Goal: Task Accomplishment & Management: Manage account settings

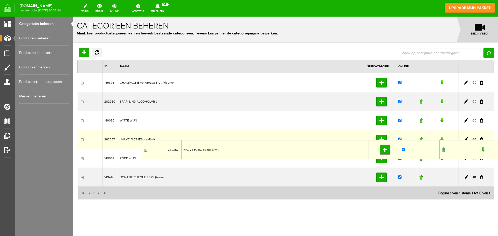
click at [141, 140] on td "HALVE FLESJES rood/wit" at bounding box center [241, 139] width 247 height 19
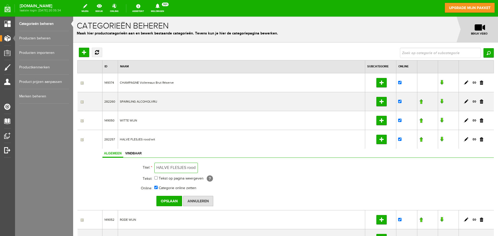
click at [180, 167] on input "HALVE FLESJES rood/wit" at bounding box center [176, 168] width 44 height 10
type input "HALVE FLES rode /witte wijn"
click at [172, 201] on input "Opslaan" at bounding box center [169, 201] width 26 height 10
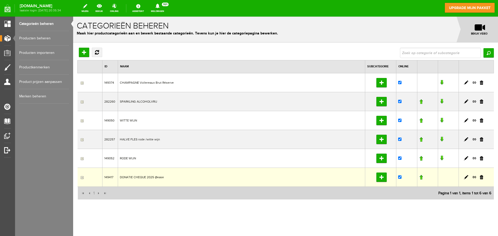
click at [157, 179] on td "DONATIE CHEQUE 2025 @ease" at bounding box center [241, 177] width 247 height 19
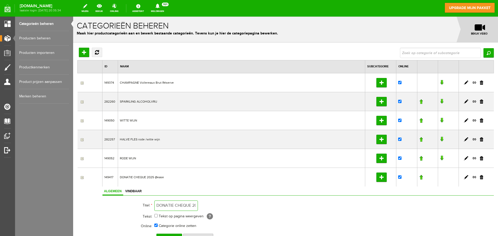
click at [193, 205] on input "DONATIE CHEQUE 2025 @ease" at bounding box center [176, 206] width 44 height 10
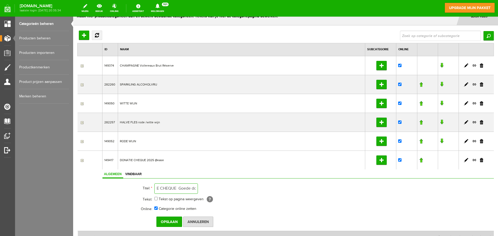
scroll to position [24, 0]
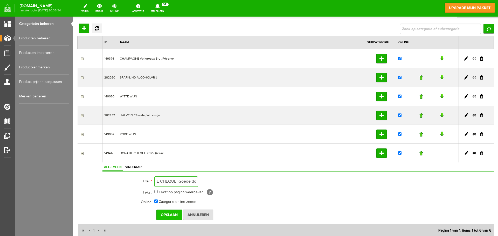
type input "DONATIE CHEQUE Goede doel2025 @ease"
click at [166, 215] on input "Opslaan" at bounding box center [169, 215] width 26 height 10
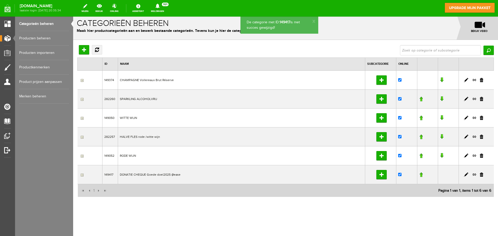
scroll to position [3, 0]
click at [164, 173] on td "DONATIE CHEQUE Goede doel2025 @ease" at bounding box center [241, 174] width 247 height 19
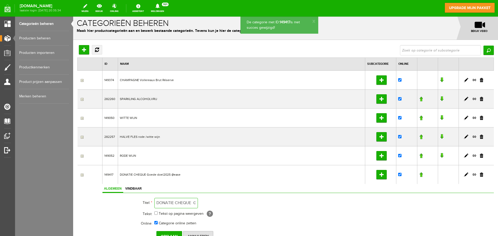
click at [192, 204] on input "DONATIE CHEQUE Goede doel2025 @ease" at bounding box center [176, 203] width 44 height 10
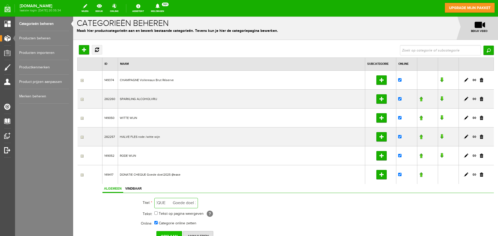
type input "DONATIE CHEQUE Goede doel 2025 @ease"
click at [169, 234] on input "Opslaan" at bounding box center [169, 236] width 26 height 10
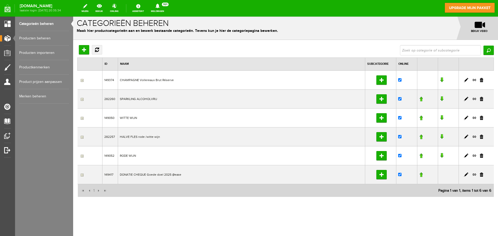
click at [43, 24] on link "Categorieën beheren" at bounding box center [44, 24] width 50 height 15
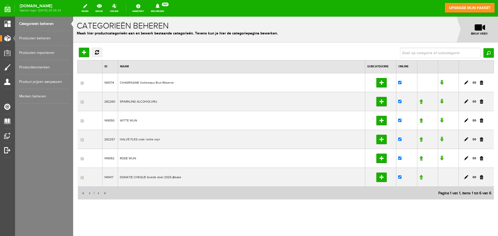
click at [40, 41] on link "Producten beheren" at bounding box center [44, 38] width 50 height 15
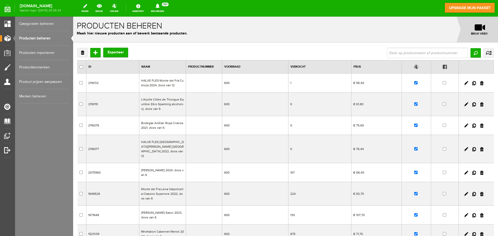
click at [40, 53] on link "Producten importeren" at bounding box center [44, 53] width 50 height 15
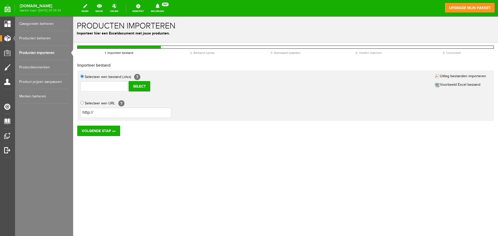
click at [37, 67] on link "Productkenmerken" at bounding box center [44, 67] width 50 height 15
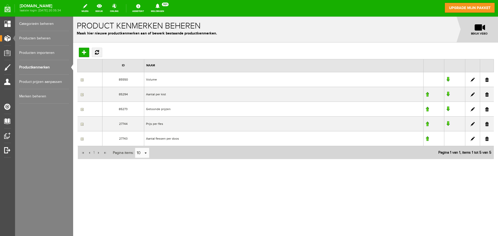
click at [37, 79] on link "Product prijzen aanpassen" at bounding box center [44, 82] width 50 height 15
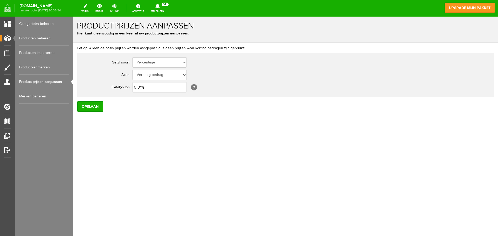
click at [40, 66] on link "Productkenmerken" at bounding box center [44, 67] width 50 height 15
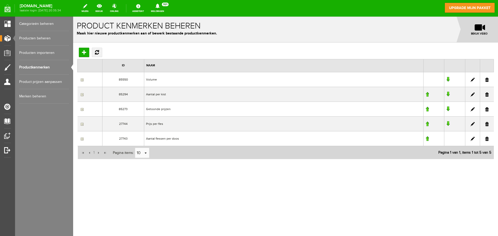
click at [39, 81] on link "Product prijzen aanpassen" at bounding box center [44, 82] width 50 height 15
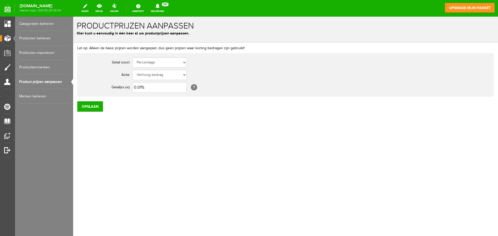
click at [35, 96] on link "Merken beheren" at bounding box center [44, 96] width 50 height 15
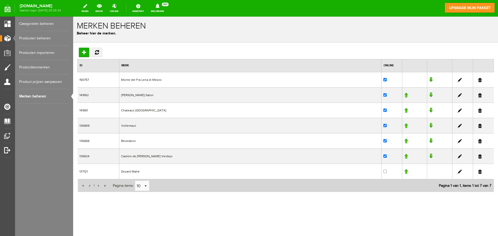
click at [38, 25] on link "Categorieën beheren" at bounding box center [44, 24] width 50 height 15
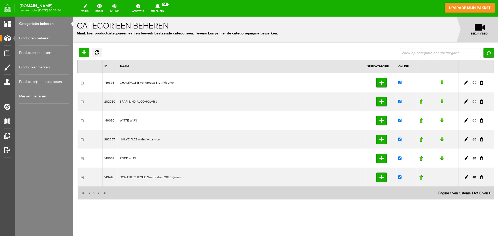
click at [45, 38] on link "Producten beheren" at bounding box center [44, 38] width 50 height 15
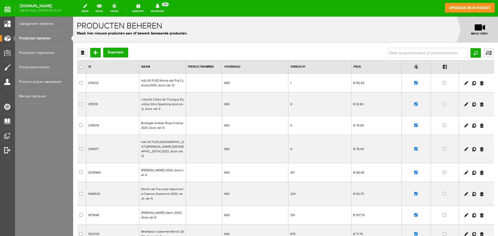
click at [164, 81] on td "HALVE FLES Monte del Frà Custoza 2024, doos van 12" at bounding box center [162, 83] width 47 height 19
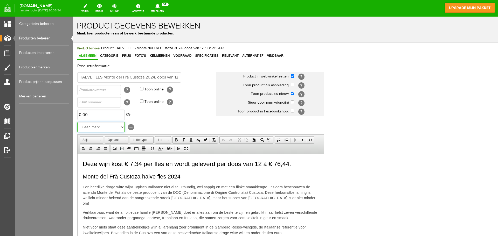
click at [121, 128] on select "Geen merk Monte del Fra Lena di Mezzo [PERSON_NAME]-Salon Chateaux [GEOGRAPHIC_…" at bounding box center [100, 127] width 47 height 10
click at [153, 127] on td "Geen merk Monte del Fra Lena di Mezzo [PERSON_NAME]-Salon Chateaux [GEOGRAPHIC_…" at bounding box center [146, 127] width 139 height 12
click at [293, 103] on input "checkbox" at bounding box center [292, 102] width 3 height 3
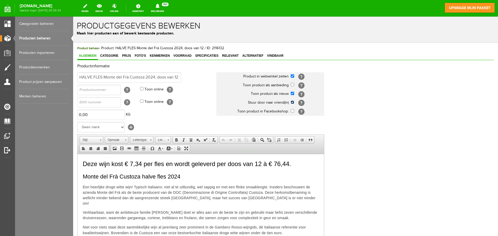
checkbox input "false"
click at [45, 23] on link "Categorieën beheren" at bounding box center [44, 24] width 50 height 15
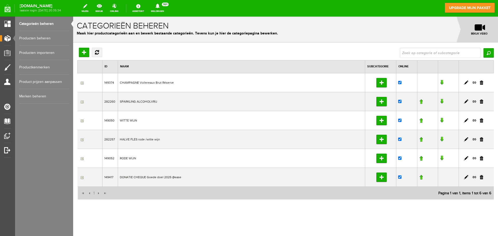
click at [130, 82] on td "CHAMPAGNE Vollereaux Brut Réserve" at bounding box center [241, 82] width 247 height 19
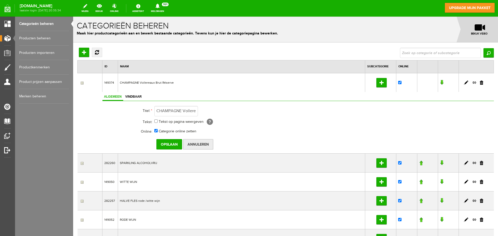
click at [197, 145] on input "Annuleren" at bounding box center [198, 144] width 30 height 10
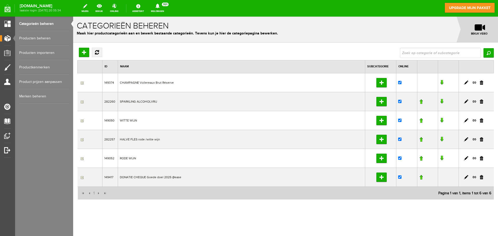
click at [43, 39] on link "Producten beheren" at bounding box center [44, 38] width 50 height 15
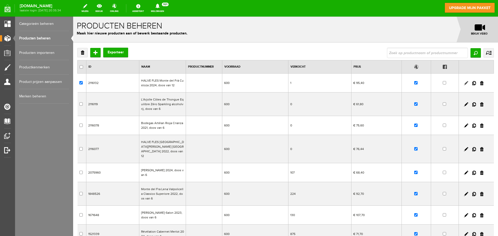
click at [464, 84] on link at bounding box center [466, 83] width 4 height 4
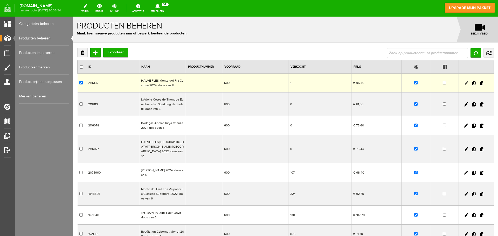
checkbox input "true"
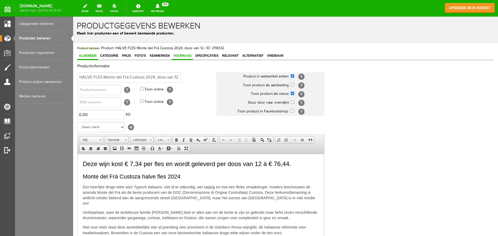
click at [177, 56] on span "Voorraad" at bounding box center [182, 56] width 21 height 4
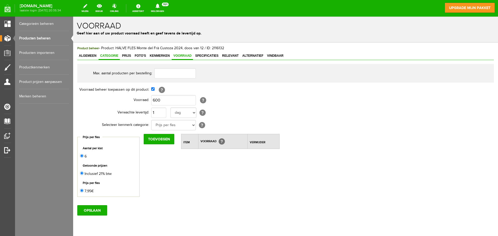
click at [111, 56] on span "Categorie" at bounding box center [109, 56] width 21 height 4
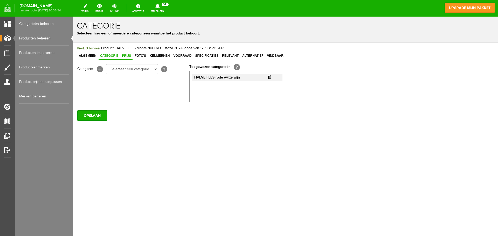
click at [125, 56] on span "Prijs" at bounding box center [126, 56] width 12 height 4
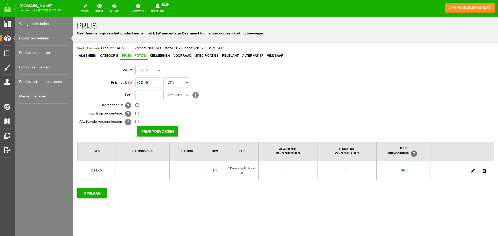
click at [136, 56] on span "Foto's" at bounding box center [140, 56] width 15 height 4
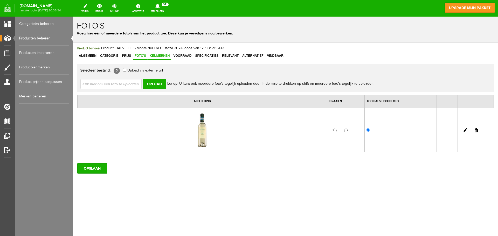
click at [168, 57] on span "Kenmerken" at bounding box center [159, 56] width 23 height 4
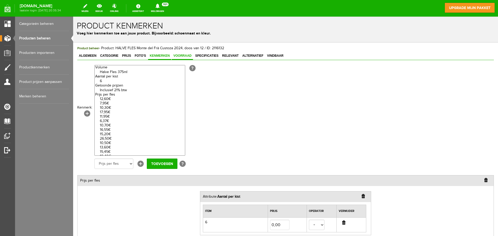
click at [179, 57] on span "Voorraad" at bounding box center [182, 56] width 21 height 4
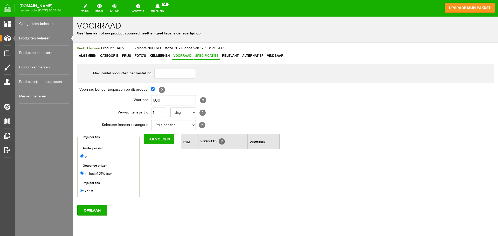
click at [206, 57] on span "Specificaties" at bounding box center [207, 56] width 26 height 4
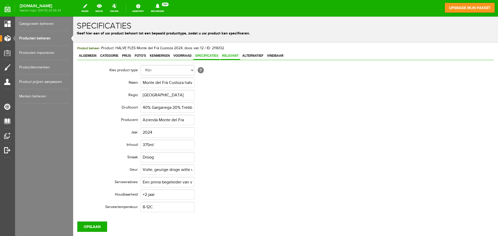
click at [230, 56] on span "Relevant" at bounding box center [231, 56] width 20 height 4
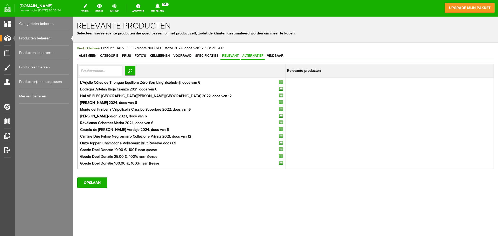
click at [249, 56] on span "Alternatief" at bounding box center [253, 56] width 24 height 4
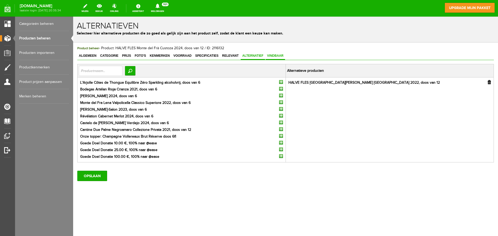
click at [278, 56] on span "Vindbaar" at bounding box center [275, 56] width 19 height 4
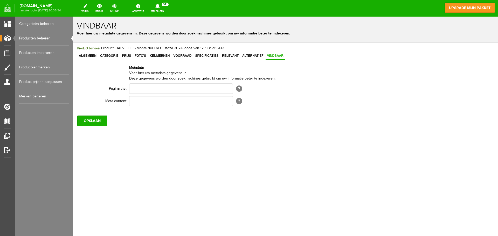
click at [36, 25] on link "Categorieën beheren" at bounding box center [44, 24] width 50 height 15
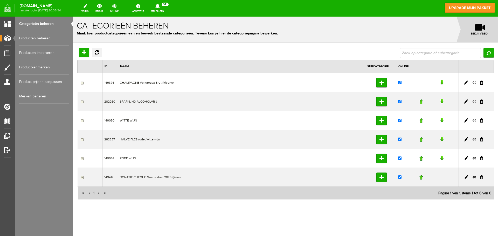
click at [29, 39] on link "Producten beheren" at bounding box center [44, 38] width 50 height 15
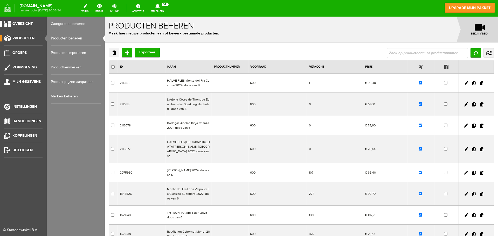
click at [7, 25] on link "Overzicht" at bounding box center [21, 24] width 43 height 6
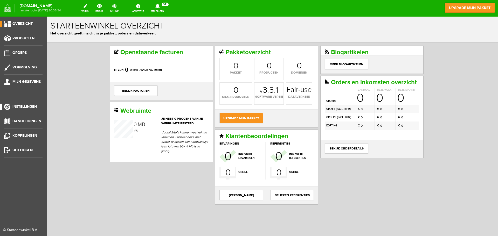
click at [29, 106] on span "Instellingen" at bounding box center [24, 107] width 24 height 4
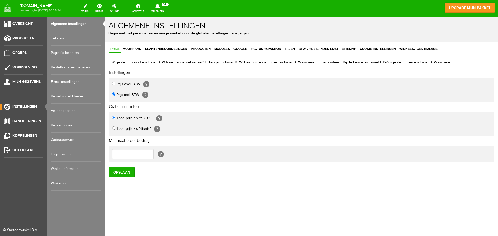
click at [62, 55] on link "Pagina's beheren" at bounding box center [76, 53] width 50 height 15
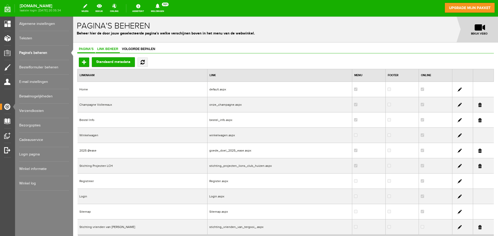
click at [112, 47] on span "Link beheer" at bounding box center [108, 49] width 24 height 4
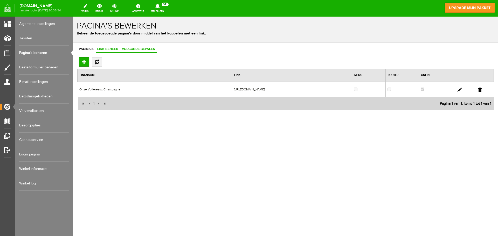
click at [131, 49] on span "Volgorde bepalen" at bounding box center [138, 49] width 36 height 4
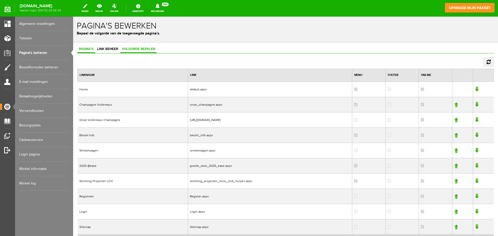
click at [85, 52] on link "Pagina's" at bounding box center [86, 50] width 18 height 8
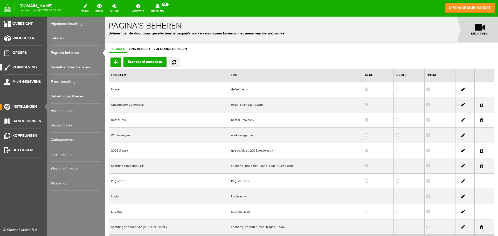
click at [35, 67] on span "Vormgeving" at bounding box center [24, 67] width 24 height 4
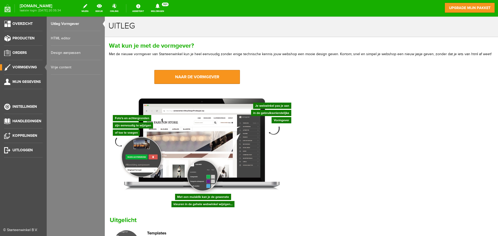
click at [66, 38] on link "HTML editor" at bounding box center [76, 38] width 50 height 15
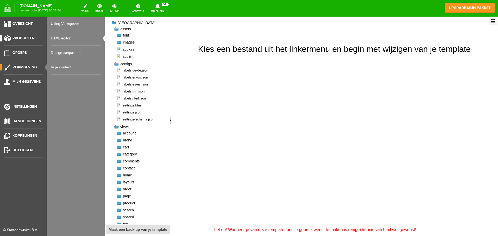
click at [16, 37] on span "Producten" at bounding box center [23, 38] width 22 height 4
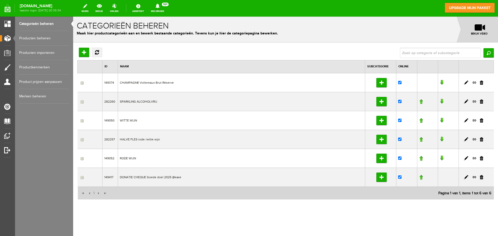
click at [162, 9] on link "Meldingen 921 Nieuwe orders Er is een nieuwe order( #2372 ) geplaatst door CP I…" at bounding box center [157, 8] width 19 height 11
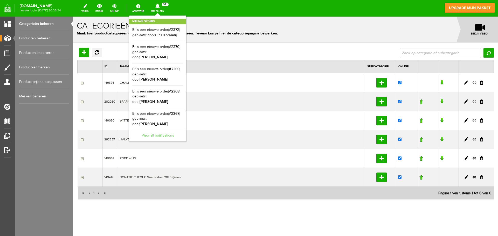
click at [160, 133] on link "View all notifications" at bounding box center [157, 134] width 51 height 9
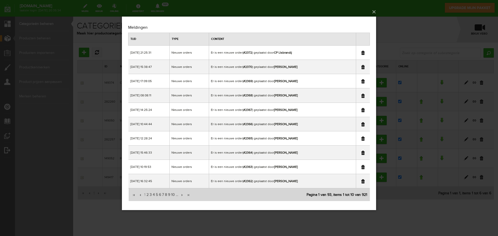
click at [364, 52] on link at bounding box center [362, 53] width 3 height 4
click at [54, 199] on div "×" at bounding box center [249, 118] width 498 height 236
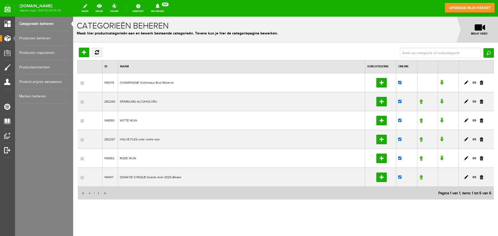
click at [164, 10] on link "Meldingen 921 Nieuwe orders Er is een nieuwe order( #2372 ) geplaatst door CP I…" at bounding box center [157, 8] width 19 height 11
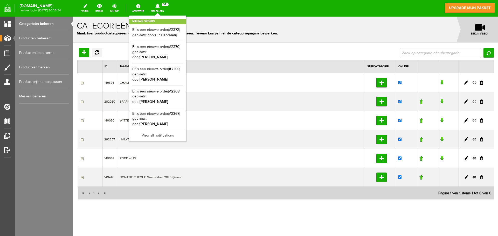
click at [26, 131] on div "Categorieën beheren Producten beheren Producten importeren Productkenmerken Pro…" at bounding box center [44, 118] width 58 height 236
click at [35, 132] on div "Categorieën beheren Producten beheren Producten importeren Productkenmerken Pro…" at bounding box center [44, 118] width 58 height 236
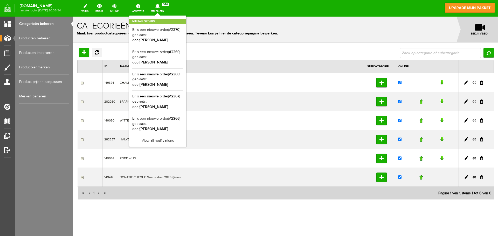
click at [36, 123] on div "Categorieën beheren Producten beheren Producten importeren Productkenmerken Pro…" at bounding box center [44, 118] width 58 height 236
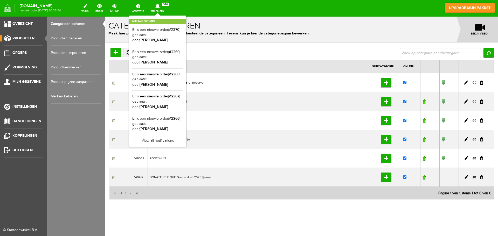
click at [69, 97] on link "Merken beheren" at bounding box center [76, 96] width 50 height 15
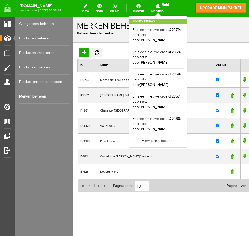
click at [166, 208] on div "Toevoegen Vernieuwen ID Merk Online Data pager 1 Pagina items: 10 select 10 20 …" at bounding box center [179, 137] width 212 height 189
click at [164, 7] on icon at bounding box center [157, 6] width 13 height 5
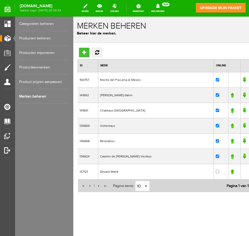
click at [84, 53] on input "Toevoegen" at bounding box center [84, 52] width 10 height 9
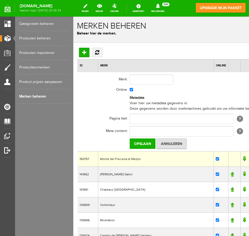
click at [123, 152] on td "Monte del Fra Lena di Mezzo" at bounding box center [156, 158] width 116 height 15
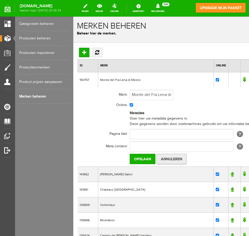
click at [167, 158] on input "Annuleren" at bounding box center [171, 159] width 30 height 10
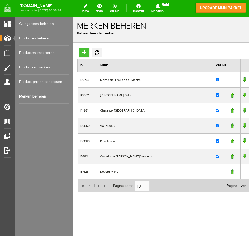
click at [86, 52] on input "Toevoegen" at bounding box center [84, 52] width 10 height 9
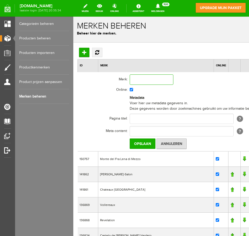
click at [140, 80] on input "text" at bounding box center [151, 79] width 44 height 10
type input "Monte del Frá Custoza"
click at [146, 143] on input "Opslaan" at bounding box center [142, 144] width 26 height 10
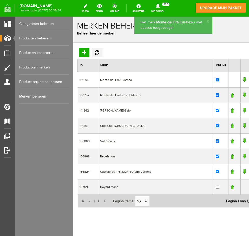
click at [121, 96] on td "Monte del Fra Lena di Mezzo" at bounding box center [156, 94] width 116 height 15
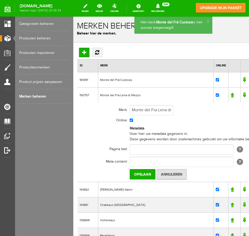
click at [112, 80] on td "Monte del Frá Custoza" at bounding box center [156, 79] width 116 height 15
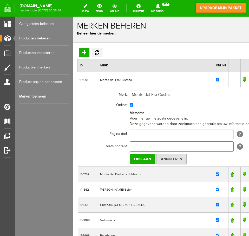
click at [133, 147] on input "text" at bounding box center [181, 146] width 104 height 10
type input "Goed doel wijn Wit Monte del Fra Custoza"
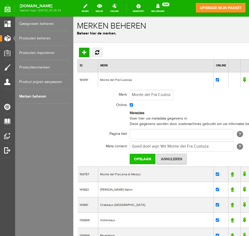
click at [147, 161] on input "Opslaan" at bounding box center [142, 159] width 26 height 10
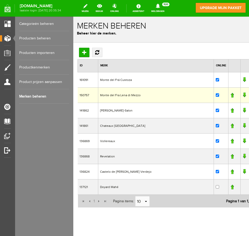
click at [114, 94] on td "Monte del Fra Lena di Mezzo" at bounding box center [156, 94] width 116 height 15
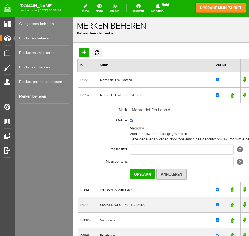
scroll to position [0, 9]
drag, startPoint x: 132, startPoint y: 110, endPoint x: 176, endPoint y: 108, distance: 43.9
click at [173, 108] on input "Monte del Fra Lena di Mezzo" at bounding box center [151, 110] width 44 height 10
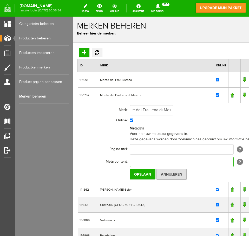
click at [152, 161] on input "text" at bounding box center [181, 162] width 104 height 10
paste input "Monte del Fra Lena di Mezzo"
type input "Goed doel wijn Monte del Fra Lena di Mezzo"
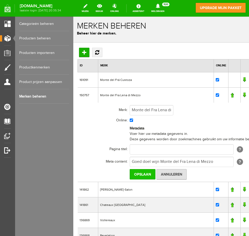
click at [144, 179] on input "Opslaan" at bounding box center [142, 174] width 26 height 10
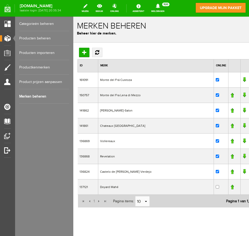
click at [106, 143] on td "Vollereaux" at bounding box center [156, 140] width 116 height 15
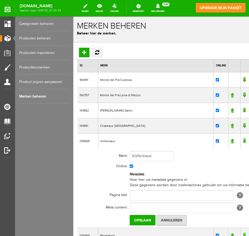
click at [106, 143] on td "Vollereaux" at bounding box center [156, 140] width 116 height 15
drag, startPoint x: 164, startPoint y: 158, endPoint x: 116, endPoint y: 157, distance: 47.8
click at [116, 157] on tr "Merk: Vollereaux" at bounding box center [180, 156] width 204 height 12
click at [136, 210] on input "text" at bounding box center [181, 208] width 104 height 10
paste input "Vollereaux"
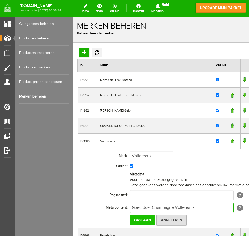
type input "Goed doel Champagne Vollereaux"
click at [139, 222] on input "Opslaan" at bounding box center [142, 220] width 26 height 10
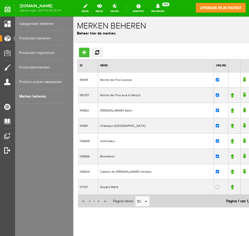
click at [84, 51] on input "Toevoegen" at bounding box center [84, 52] width 10 height 9
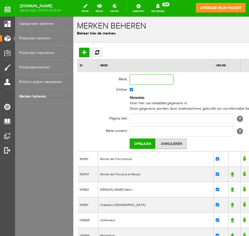
click at [142, 79] on input "text" at bounding box center [151, 79] width 44 height 10
paste input "L'Arjolle Côtes de Thongue Equilibre Zéro Sparklin"
type input "L'Arjolle Côtes de Thongue Equilibre Sparklin"
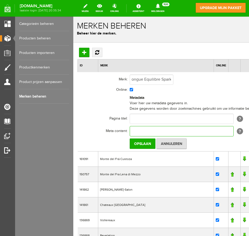
click at [137, 133] on input "text" at bounding box center [181, 131] width 104 height 10
paste input "L'Arjolle Côtes de Thongue Equilibre Zéro Sparkling alcoholvrij"
type input "Goed doel wijn wit L'Arjolle Côtes de Thongue Equilibre Zéro Sparkling alcoholv…"
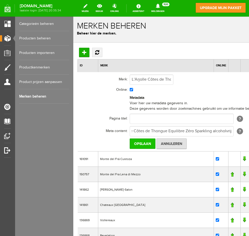
click at [140, 145] on input "Opslaan" at bounding box center [142, 144] width 26 height 10
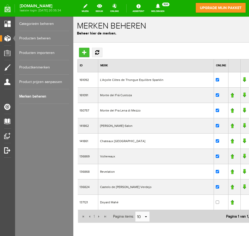
click at [83, 53] on input "Toevoegen" at bounding box center [84, 52] width 10 height 9
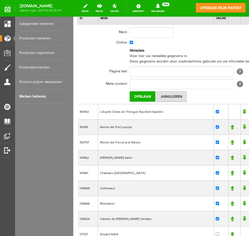
scroll to position [43, 0]
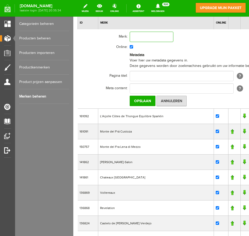
click at [155, 39] on input "text" at bounding box center [151, 37] width 44 height 10
type input "[PERSON_NAME]"
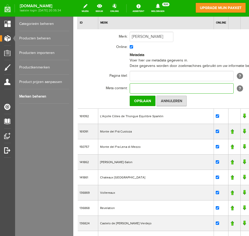
click at [136, 87] on input "text" at bounding box center [181, 88] width 104 height 10
type input "Goed doel wijn wit Di [PERSON_NAME]"
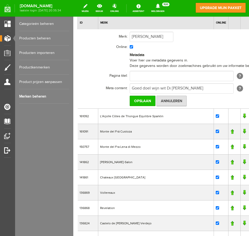
click at [141, 101] on input "Opslaan" at bounding box center [142, 101] width 26 height 10
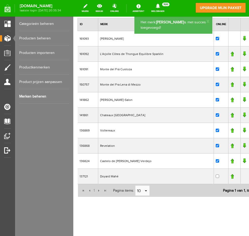
scroll to position [41, 0]
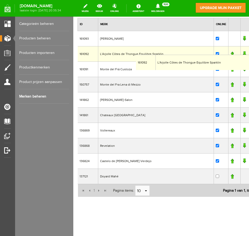
click at [135, 54] on td "L'Arjolle Côtes de Thongue Equilibre Sparklin" at bounding box center [156, 53] width 116 height 15
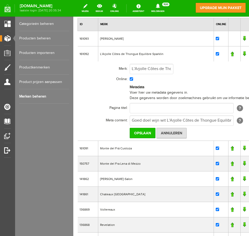
click at [138, 133] on input "Opslaan" at bounding box center [142, 133] width 26 height 10
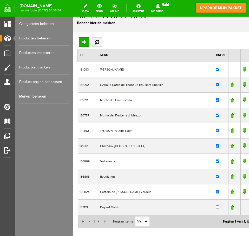
scroll to position [10, 0]
click at [85, 42] on input "Toevoegen" at bounding box center [84, 42] width 10 height 9
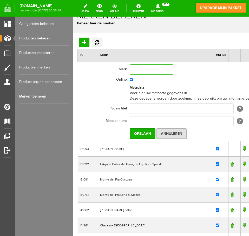
click at [141, 71] on input "text" at bounding box center [151, 69] width 44 height 10
type input "Monte del Fra [PERSON_NAME] Classico"
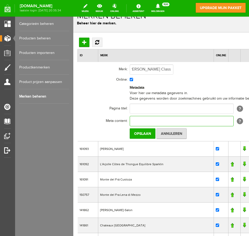
scroll to position [0, 0]
click at [136, 122] on input "text" at bounding box center [181, 121] width 104 height 10
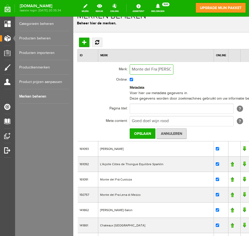
scroll to position [0, 29]
drag, startPoint x: 133, startPoint y: 69, endPoint x: 186, endPoint y: 69, distance: 52.4
click at [186, 69] on td "Monte del Fra [PERSON_NAME] Classico" at bounding box center [205, 69] width 152 height 12
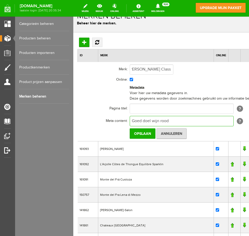
click at [180, 121] on input "Goed doel wijn rood" at bounding box center [181, 121] width 104 height 10
paste input "onte del Fra [PERSON_NAME] Classico"
type input "Goed doel wijn rood Monte del Fra Lena Valpolicella Classico"
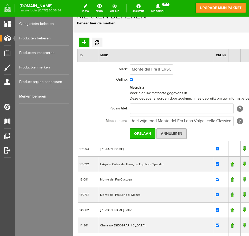
click at [143, 134] on input "Opslaan" at bounding box center [142, 133] width 26 height 10
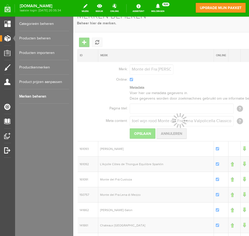
scroll to position [0, 0]
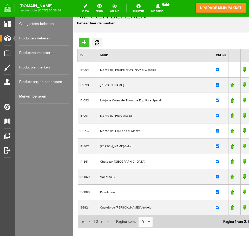
click at [85, 42] on input "Toevoegen" at bounding box center [84, 42] width 10 height 9
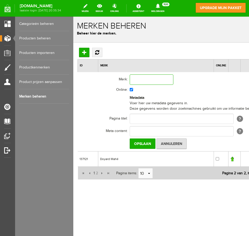
click at [133, 79] on input "text" at bounding box center [151, 79] width 44 height 10
type input "Cantine Due Palme"
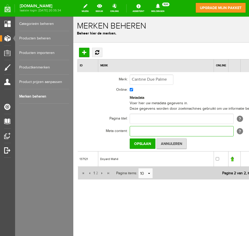
click at [134, 130] on input "text" at bounding box center [181, 131] width 104 height 10
click at [175, 131] on input "Goed doel wijn rood" at bounding box center [181, 131] width 104 height 10
paste input "Cantine Due Palme Negroamaro Collezione Privata 2021"
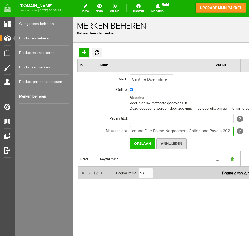
type input "Goed doel wijn rood Cantine Due Palme Negroamaro Collezione Privata 2021"
click at [139, 144] on input "Opslaan" at bounding box center [142, 144] width 26 height 10
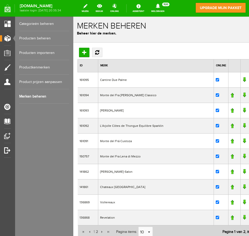
click at [45, 39] on link "Producten beheren" at bounding box center [44, 38] width 50 height 15
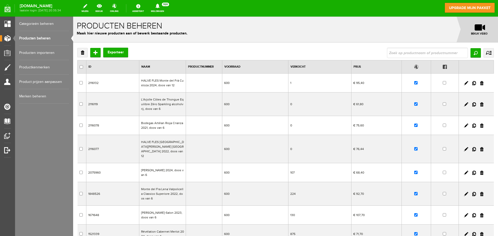
click at [166, 82] on td "HALVE FLES Monte del Frà Custoza 2024, doos van 12" at bounding box center [162, 83] width 47 height 19
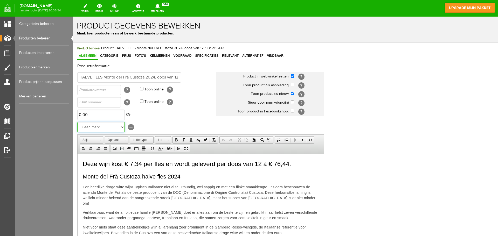
click at [122, 128] on select "Geen merk Cantine Due Palme Monte del Fra Lena Valpolicella Classico Di Lenardo…" at bounding box center [100, 127] width 47 height 10
select select "161091"
click at [77, 122] on select "Geen merk Cantine Due Palme Monte del Fra Lena Valpolicella Classico Di Lenardo…" at bounding box center [100, 127] width 47 height 10
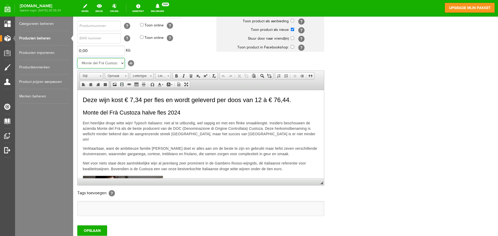
scroll to position [102, 0]
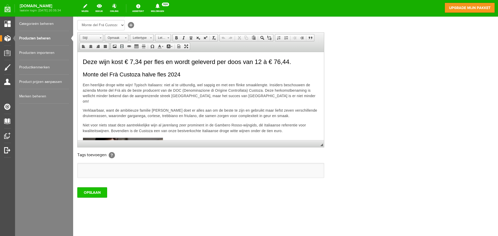
click at [97, 191] on input "OPSLAAN" at bounding box center [92, 193] width 30 height 10
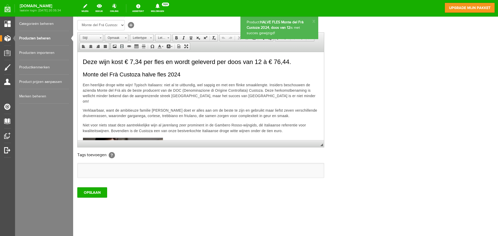
scroll to position [0, 0]
click at [56, 40] on link "Producten beheren" at bounding box center [44, 38] width 50 height 15
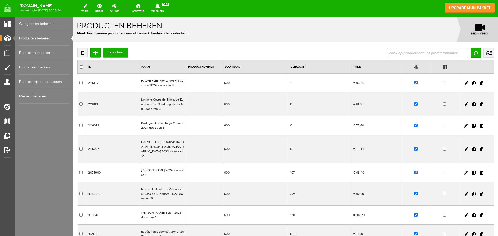
click at [114, 104] on td "2116119" at bounding box center [112, 105] width 53 height 24
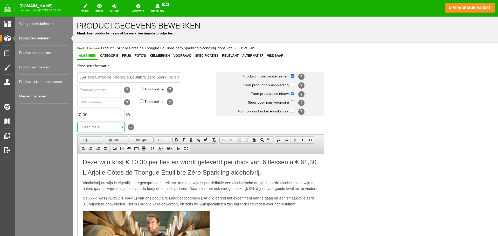
click at [116, 131] on select "Geen merk Cantine Due Palme Monte del Fra Lena Valpolicella Classico Di Lenardo…" at bounding box center [100, 127] width 47 height 10
click at [77, 122] on select "Geen merk Cantine Due Palme Monte del Fra Lena Valpolicella Classico Di Lenardo…" at bounding box center [100, 127] width 47 height 10
click at [367, 112] on div "Productinformatie L'Arjolle Côtes de Thongue Equilibre Zéro Sparkling alcoholvr…" at bounding box center [285, 172] width 417 height 217
click at [43, 38] on link "Producten beheren" at bounding box center [44, 38] width 50 height 15
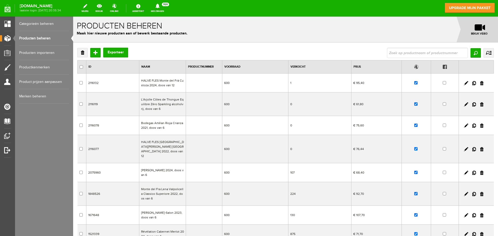
click at [108, 110] on td "2116119" at bounding box center [112, 105] width 53 height 24
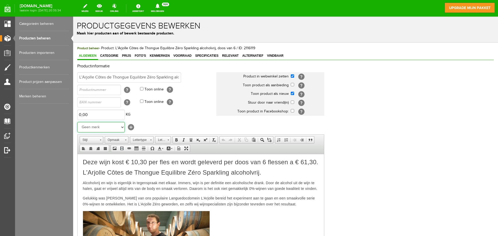
click at [119, 126] on select "Geen merk Cantine Due Palme Monte del Fra Lena Valpolicella Classico Di Lenardo…" at bounding box center [100, 127] width 47 height 10
select select "161092"
click at [77, 122] on select "Geen merk Cantine Due Palme Monte del Fra Lena Valpolicella Classico Di Lenardo…" at bounding box center [100, 127] width 47 height 10
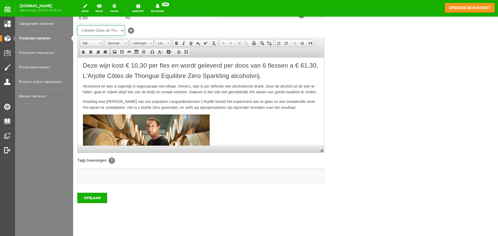
scroll to position [102, 0]
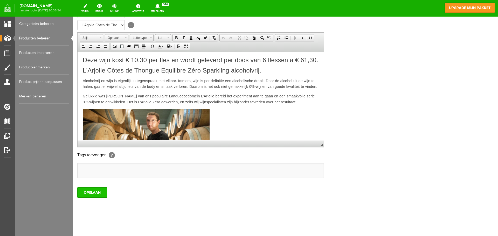
click at [93, 193] on input "OPSLAAN" at bounding box center [92, 193] width 30 height 10
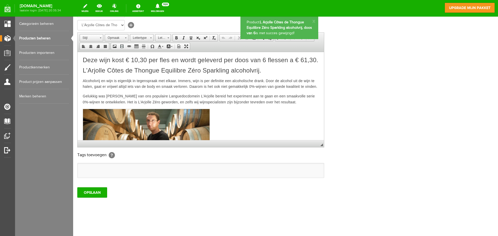
scroll to position [0, 0]
click at [45, 39] on link "Producten beheren" at bounding box center [44, 38] width 50 height 15
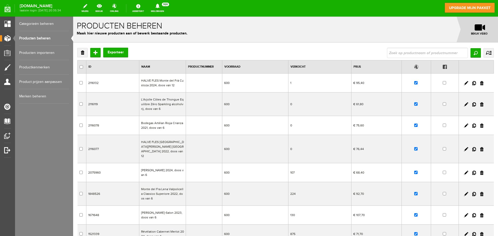
drag, startPoint x: 148, startPoint y: 131, endPoint x: 223, endPoint y: 139, distance: 75.5
click at [148, 131] on td "Bodegas Artélan Rioja Crianza 2021, doos van 6" at bounding box center [162, 125] width 47 height 19
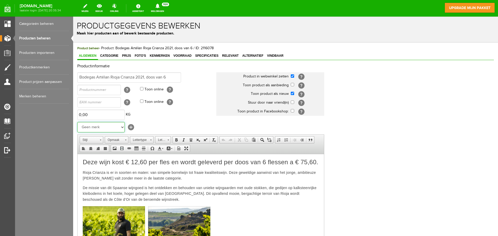
click at [118, 126] on select "Geen merk Cantine Due Palme Monte del Fra Lena Valpolicella Classico Di Lenardo…" at bounding box center [100, 127] width 47 height 10
click at [104, 126] on select "Geen merk Cantine Due Palme Monte del Fra Lena Valpolicella Classico Di Lenardo…" at bounding box center [100, 127] width 47 height 10
click at [36, 96] on link "Merken beheren" at bounding box center [44, 96] width 50 height 15
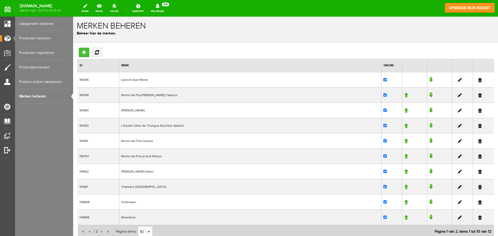
click at [84, 51] on input "Toevoegen" at bounding box center [84, 52] width 10 height 9
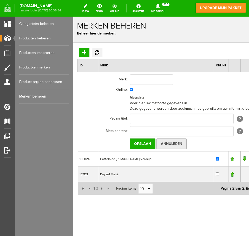
click at [175, 141] on input "Annuleren" at bounding box center [171, 144] width 30 height 10
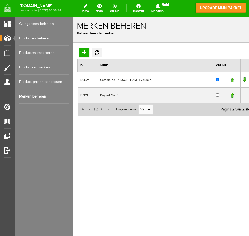
click at [44, 97] on link "Merken beheren" at bounding box center [44, 96] width 50 height 15
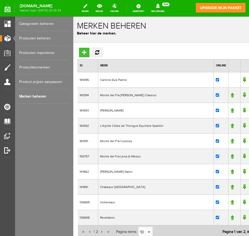
click at [85, 53] on input "Toevoegen" at bounding box center [84, 52] width 10 height 9
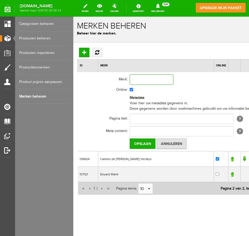
click at [133, 78] on input "text" at bounding box center [151, 79] width 44 height 10
type input "Bodegas Artélan"
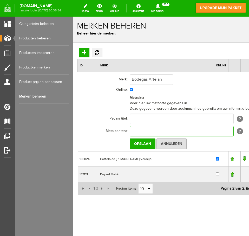
click at [140, 129] on input "text" at bounding box center [181, 131] width 104 height 10
click at [129, 130] on input "text" at bounding box center [181, 131] width 104 height 10
type input "Goed doel wijn Bodegas Artélan"
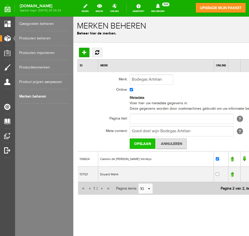
click at [141, 142] on input "Opslaan" at bounding box center [142, 144] width 26 height 10
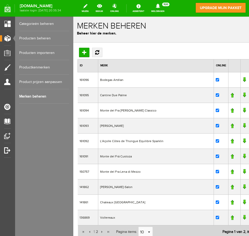
click at [44, 37] on link "Producten beheren" at bounding box center [44, 38] width 50 height 15
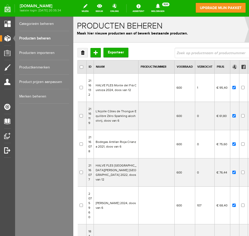
click at [106, 146] on td "Bodegas Artélan Rioja Crianza 2021, doos van 6" at bounding box center [116, 144] width 45 height 28
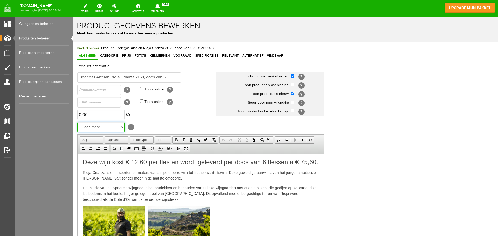
click at [95, 131] on select "Geen merk Bodegas Artélan Cantine Due Palme Monte del Fra Lena Valpolicella Cla…" at bounding box center [100, 127] width 47 height 10
select select "161096"
click at [77, 122] on select "Geen merk Bodegas Artélan Cantine Due Palme Monte del Fra Lena Valpolicella Cla…" at bounding box center [100, 127] width 47 height 10
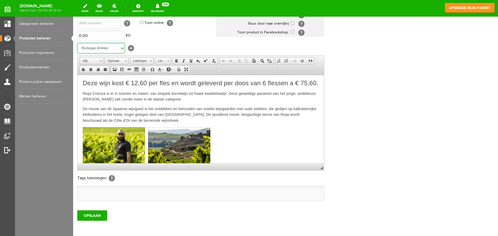
scroll to position [79, 0]
click at [97, 219] on input "OPSLAAN" at bounding box center [92, 216] width 30 height 10
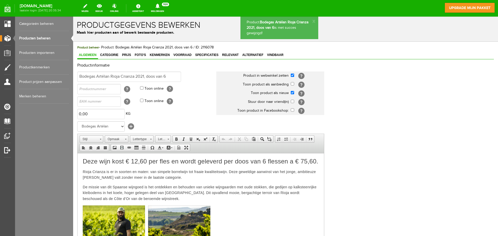
scroll to position [0, 0]
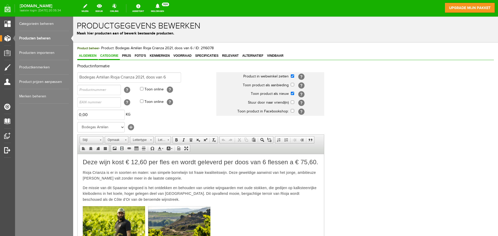
click at [112, 56] on span "Categorie" at bounding box center [109, 56] width 21 height 4
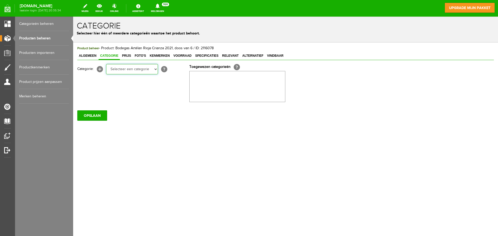
click at [126, 72] on select "Selecteer een categorie CHAMPAGNE Vollereaux Brut Réserve SPARKLING ALCOHOLVRIJ…" at bounding box center [132, 69] width 52 height 10
select select "149052"
click at [106, 64] on select "Selecteer een categorie CHAMPAGNE Vollereaux Brut Réserve SPARKLING ALCOHOLVRIJ…" at bounding box center [132, 69] width 52 height 10
click at [98, 117] on input "OPSLAAN" at bounding box center [92, 116] width 30 height 10
click at [127, 56] on span "Prijs" at bounding box center [126, 56] width 12 height 4
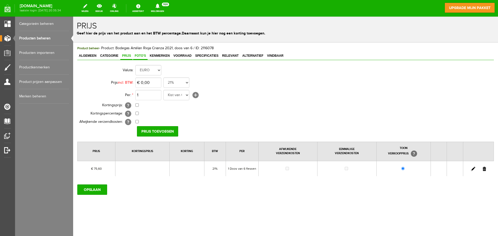
click at [138, 56] on span "Foto's" at bounding box center [140, 56] width 15 height 4
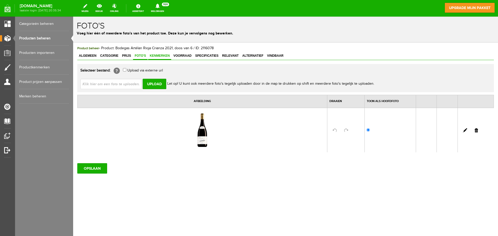
click at [158, 57] on span "Kenmerken" at bounding box center [159, 56] width 23 height 4
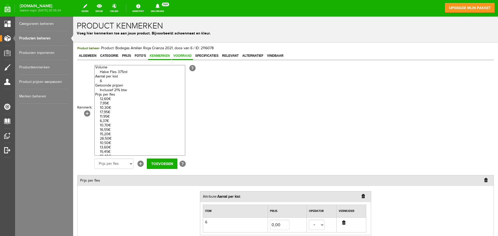
click at [191, 56] on span "Voorraad" at bounding box center [182, 56] width 21 height 4
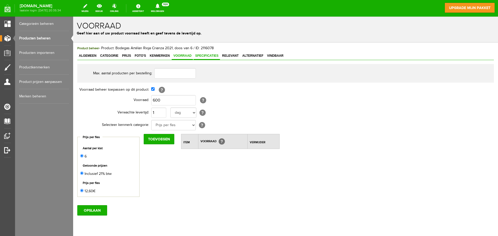
click at [207, 57] on span "Specificaties" at bounding box center [207, 56] width 26 height 4
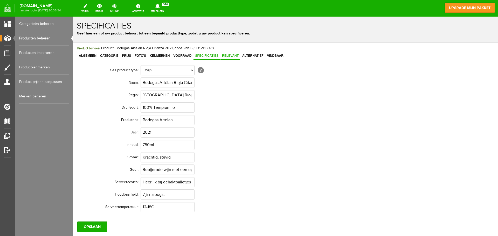
click at [228, 57] on span "Relevant" at bounding box center [231, 56] width 20 height 4
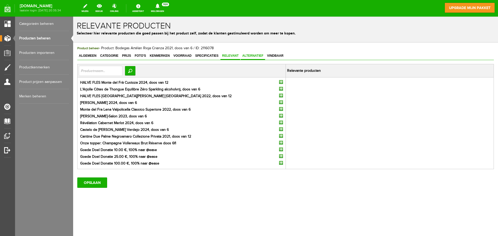
click at [245, 57] on span "Alternatief" at bounding box center [253, 56] width 24 height 4
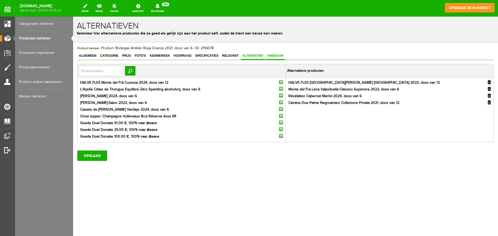
click at [269, 55] on span "Vindbaar" at bounding box center [275, 56] width 19 height 4
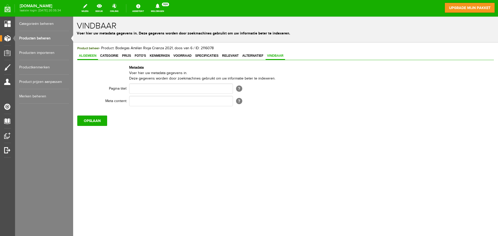
click at [85, 56] on span "Algemeen" at bounding box center [87, 56] width 21 height 4
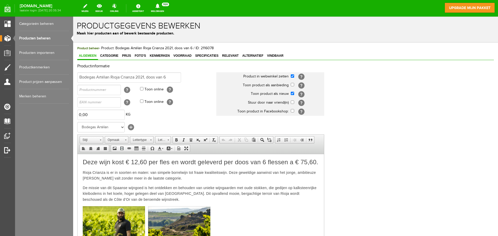
click at [45, 37] on link "Producten beheren" at bounding box center [44, 38] width 50 height 15
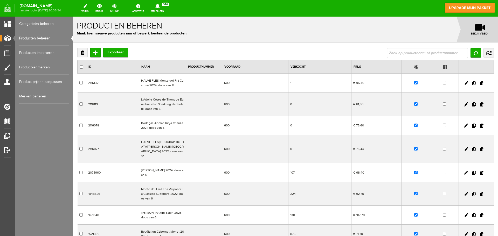
click at [177, 83] on td "HALVE FLES Monte del Frà Custoza 2024, doos van 12" at bounding box center [162, 83] width 47 height 19
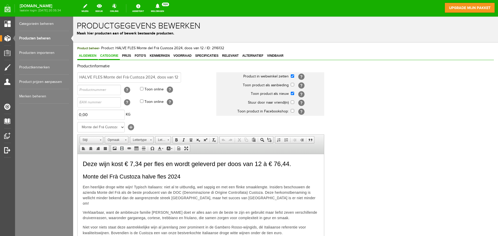
click at [111, 56] on span "Categorie" at bounding box center [109, 56] width 21 height 4
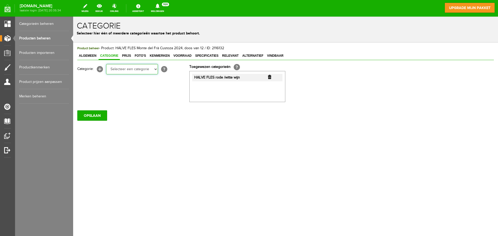
click at [129, 71] on select "Selecteer een categorie CHAMPAGNE Vollereaux Brut Réserve SPARKLING ALCOHOLVRIJ…" at bounding box center [132, 69] width 52 height 10
click at [49, 37] on link "Producten beheren" at bounding box center [44, 38] width 50 height 15
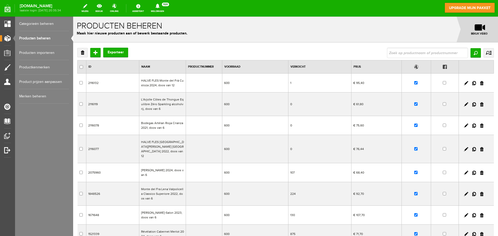
click at [150, 101] on td "L'Arjolle Côtes de Thongue Equilibre Zéro Sparkling alcoholvrij, doos van 6" at bounding box center [162, 105] width 47 height 24
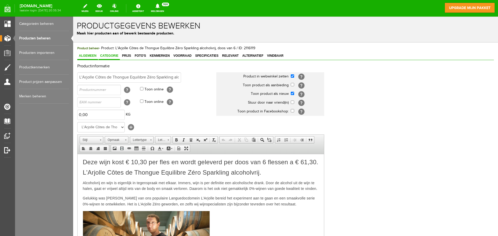
click at [113, 56] on span "Categorie" at bounding box center [109, 56] width 21 height 4
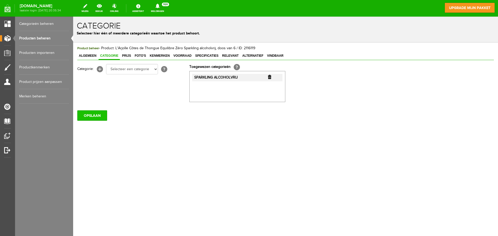
click at [96, 117] on input "OPSLAAN" at bounding box center [92, 116] width 30 height 10
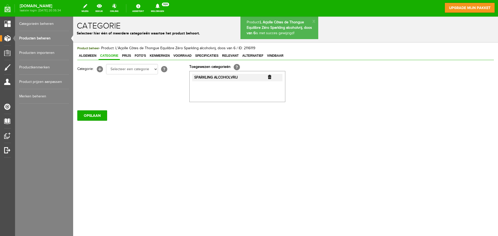
click at [43, 41] on link "Producten beheren" at bounding box center [44, 38] width 50 height 15
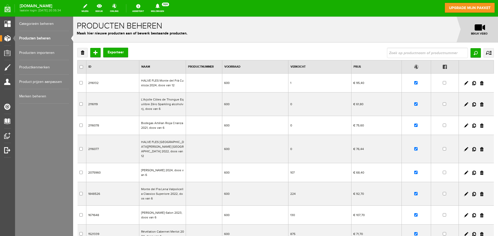
click at [119, 125] on td "2116078" at bounding box center [112, 125] width 53 height 19
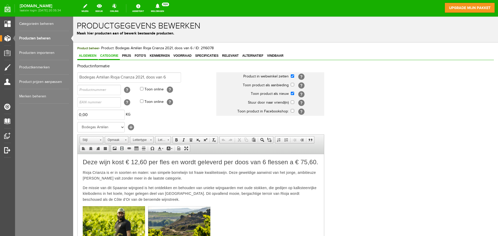
click at [109, 56] on span "Categorie" at bounding box center [109, 56] width 21 height 4
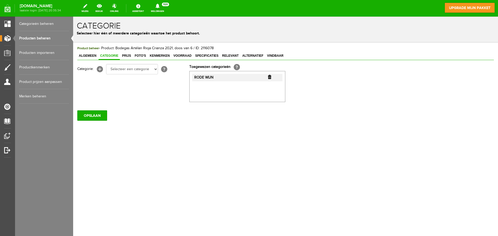
click at [44, 39] on link "Producten beheren" at bounding box center [44, 38] width 50 height 15
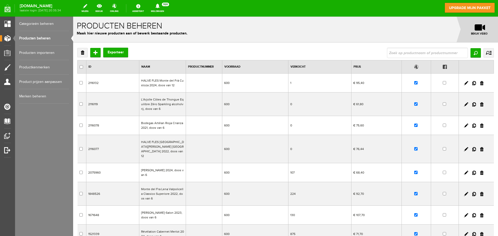
click at [108, 147] on td "2116077" at bounding box center [112, 149] width 53 height 28
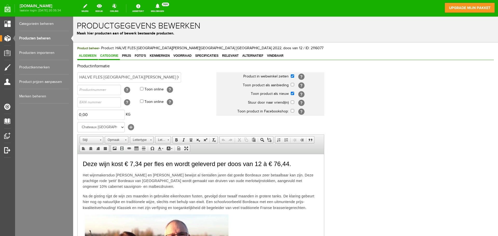
click at [117, 57] on span "Categorie" at bounding box center [109, 56] width 21 height 4
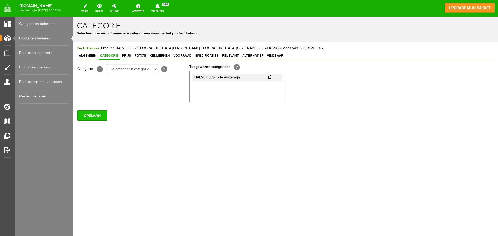
click at [102, 112] on input "OPSLAAN" at bounding box center [92, 116] width 30 height 10
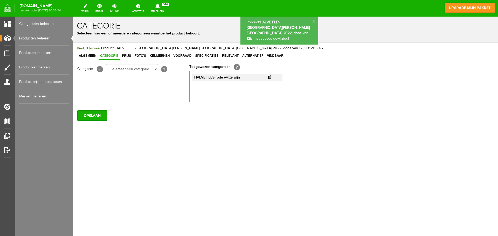
click at [49, 37] on link "Producten beheren" at bounding box center [44, 38] width 50 height 15
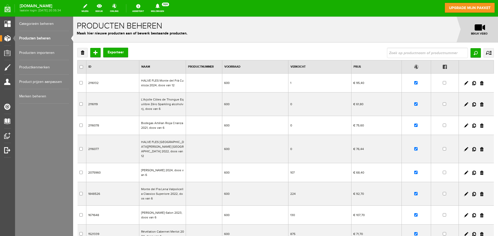
click at [160, 169] on td "[PERSON_NAME] 2024, doos van 6" at bounding box center [162, 172] width 47 height 19
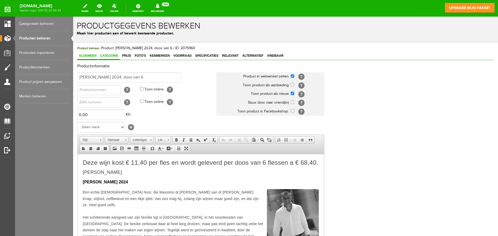
click at [104, 55] on span "Categorie" at bounding box center [109, 56] width 21 height 4
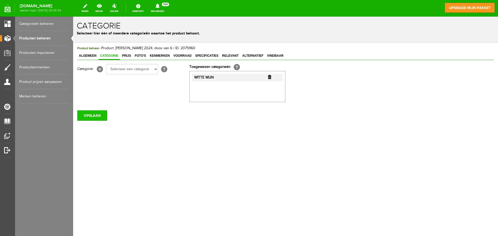
click at [94, 119] on input "OPSLAAN" at bounding box center [92, 116] width 30 height 10
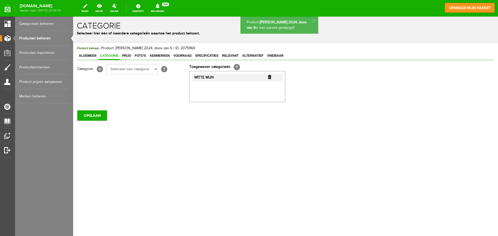
click at [49, 42] on link "Producten beheren" at bounding box center [44, 38] width 50 height 15
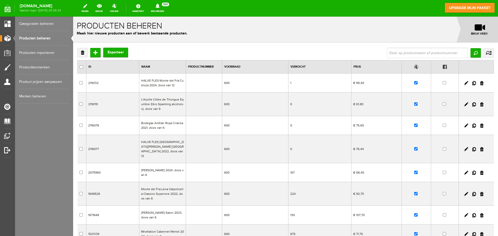
click at [155, 167] on td "[PERSON_NAME] 2024, doos van 6" at bounding box center [162, 172] width 47 height 19
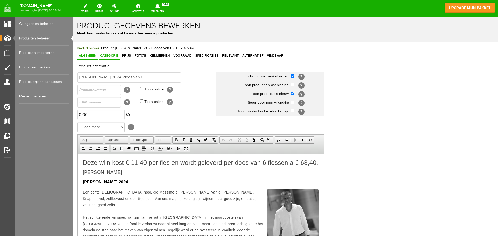
click at [114, 57] on span "Categorie" at bounding box center [109, 56] width 21 height 4
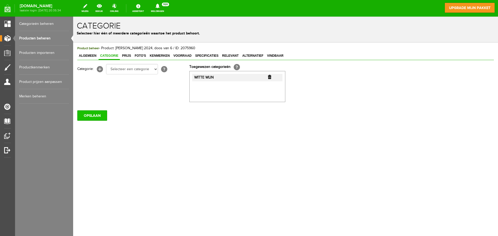
click at [97, 119] on input "OPSLAAN" at bounding box center [92, 116] width 30 height 10
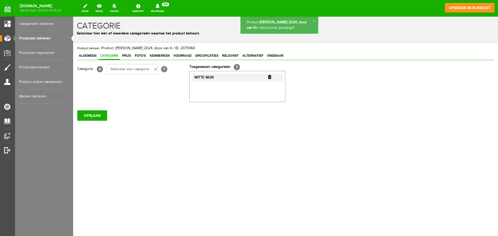
click at [39, 40] on link "Producten beheren" at bounding box center [44, 38] width 50 height 15
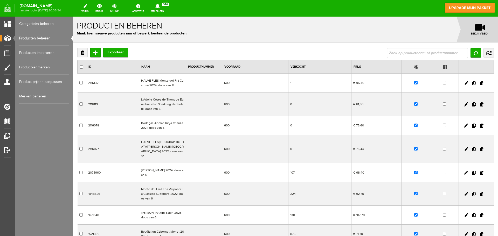
click at [160, 192] on td "Monte del Fra Lena Valpolicella Classico Superiore 2022, doos van 6" at bounding box center [162, 194] width 47 height 24
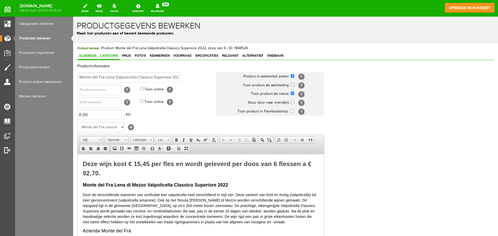
click at [114, 57] on span "Categorie" at bounding box center [109, 56] width 21 height 4
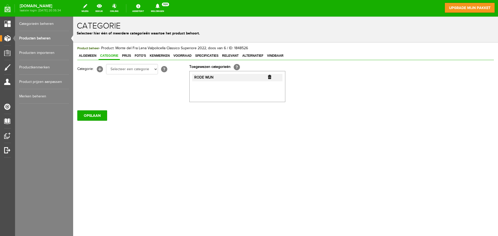
click at [46, 40] on link "Producten beheren" at bounding box center [44, 38] width 50 height 15
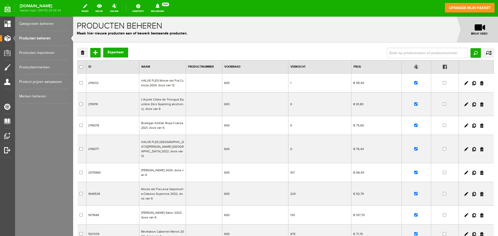
click at [160, 213] on td "[PERSON_NAME]-Salon 2023, doos van 6" at bounding box center [162, 215] width 47 height 19
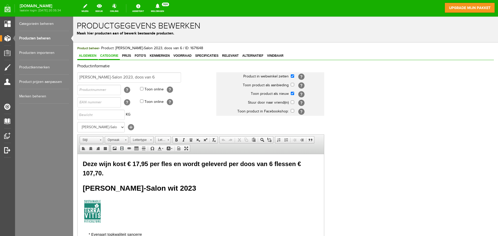
click at [111, 58] on link "Categorie" at bounding box center [109, 56] width 21 height 8
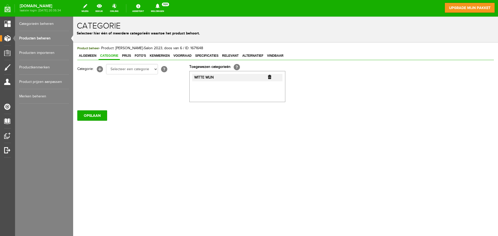
click at [46, 39] on link "Producten beheren" at bounding box center [44, 38] width 50 height 15
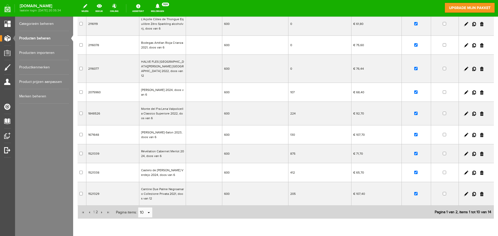
scroll to position [98, 0]
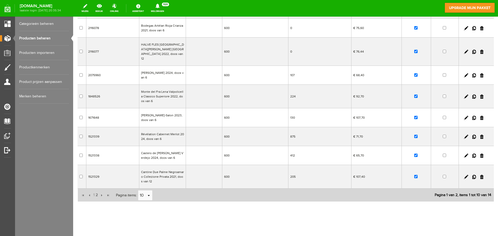
click at [156, 171] on td "Cantine Due Palme Negroamaro Collezione Privata 2021, doos van 12" at bounding box center [162, 177] width 47 height 24
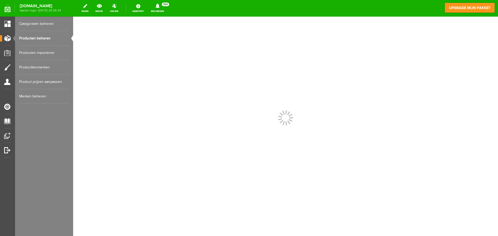
scroll to position [0, 0]
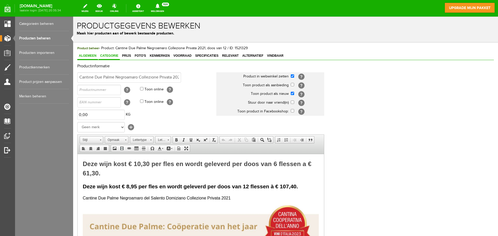
click at [112, 54] on span "Categorie" at bounding box center [109, 56] width 21 height 4
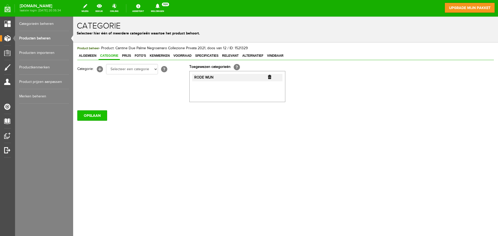
click at [100, 118] on input "OPSLAAN" at bounding box center [92, 116] width 30 height 10
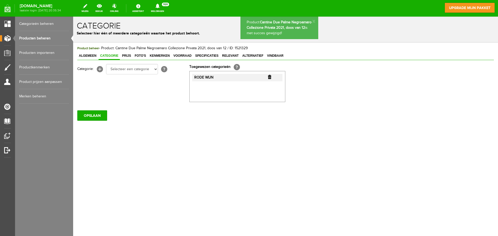
click at [51, 40] on link "Producten beheren" at bounding box center [44, 38] width 50 height 15
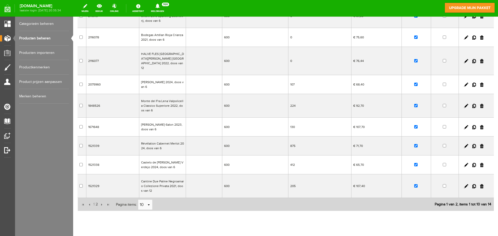
scroll to position [88, 0]
click at [160, 160] on td "Castelo de [PERSON_NAME] Verdejo 2024, doos van 6" at bounding box center [162, 165] width 47 height 19
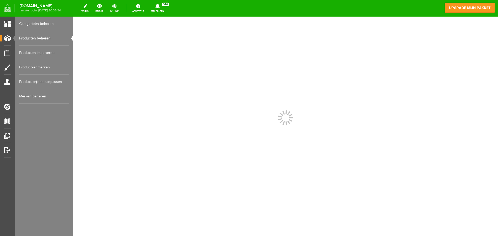
scroll to position [0, 0]
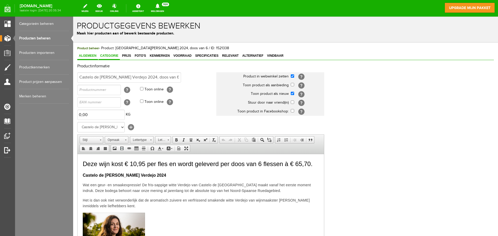
click at [110, 57] on span "Categorie" at bounding box center [109, 56] width 21 height 4
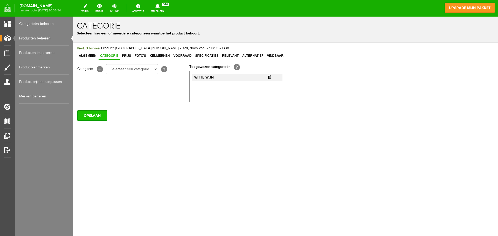
click at [92, 116] on input "OPSLAAN" at bounding box center [92, 116] width 30 height 10
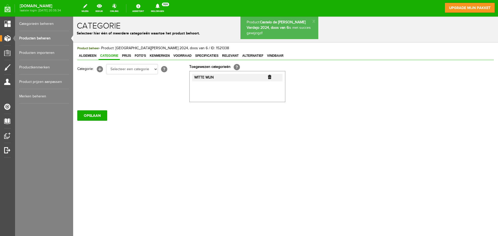
click at [46, 37] on link "Producten beheren" at bounding box center [44, 38] width 50 height 15
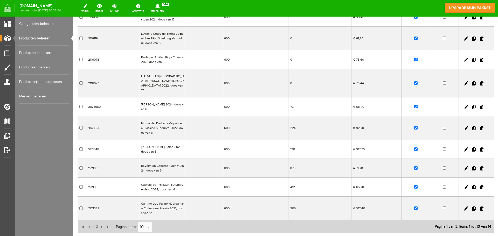
scroll to position [67, 0]
click at [158, 163] on td "Révélation Cabernet Merlot 2024, doos van 6" at bounding box center [162, 167] width 47 height 19
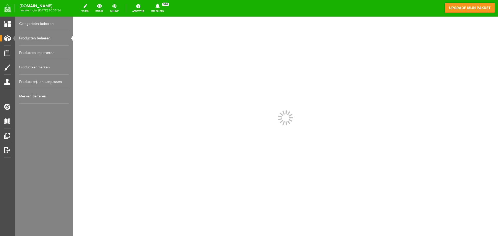
scroll to position [0, 0]
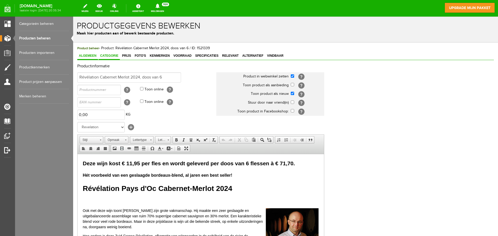
click at [115, 57] on span "Categorie" at bounding box center [109, 56] width 21 height 4
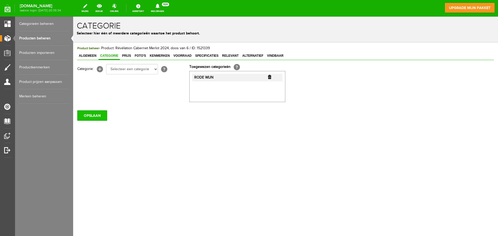
click at [95, 116] on input "OPSLAAN" at bounding box center [92, 116] width 30 height 10
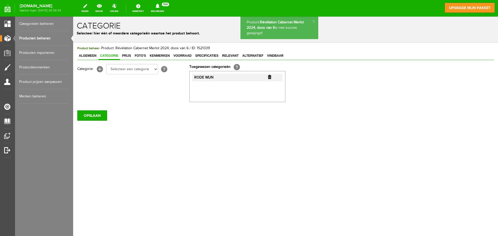
click at [53, 36] on link "Producten beheren" at bounding box center [44, 38] width 50 height 15
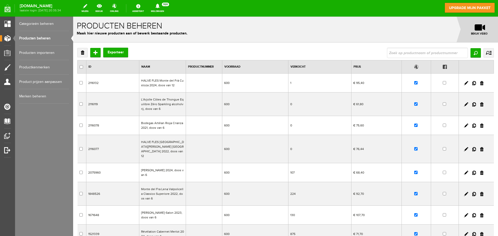
scroll to position [98, 0]
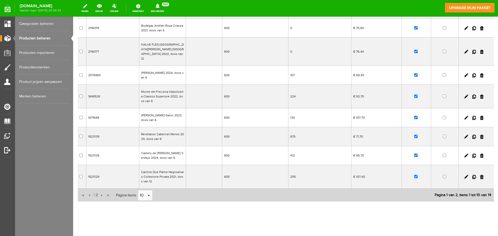
click at [162, 111] on td "[PERSON_NAME]-Salon 2023, doos van 6" at bounding box center [162, 117] width 47 height 19
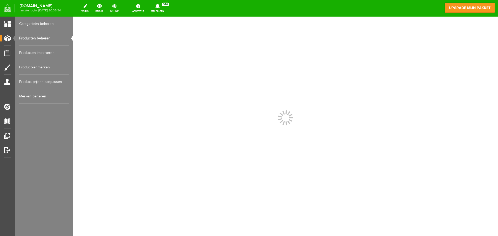
scroll to position [0, 0]
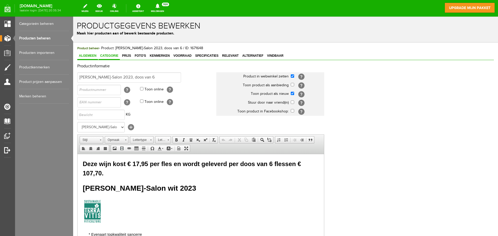
click at [110, 56] on span "Categorie" at bounding box center [109, 56] width 21 height 4
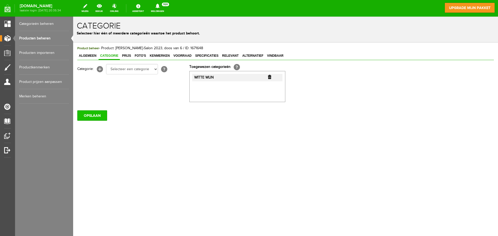
click at [96, 116] on input "OPSLAAN" at bounding box center [92, 116] width 30 height 10
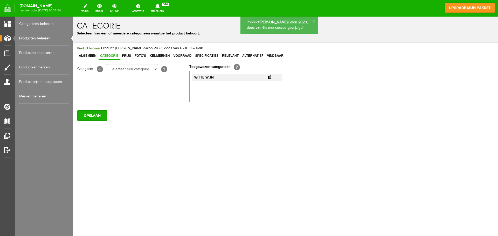
click at [39, 38] on link "Producten beheren" at bounding box center [44, 38] width 50 height 15
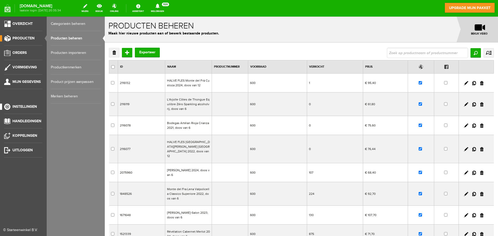
click at [21, 108] on span "Instellingen" at bounding box center [24, 107] width 24 height 4
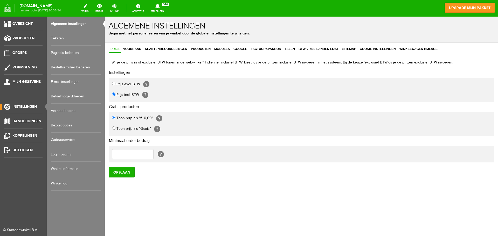
click at [64, 52] on link "Pagina's beheren" at bounding box center [76, 53] width 50 height 15
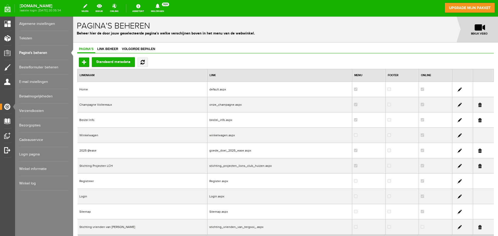
click at [94, 152] on td "2025 @ease" at bounding box center [143, 150] width 130 height 15
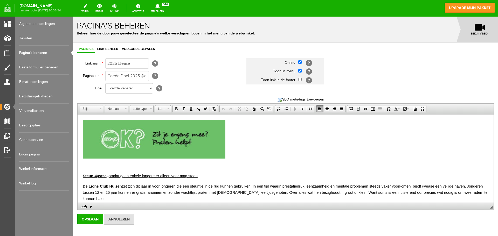
click at [45, 53] on link "Pagina's beheren" at bounding box center [44, 53] width 50 height 15
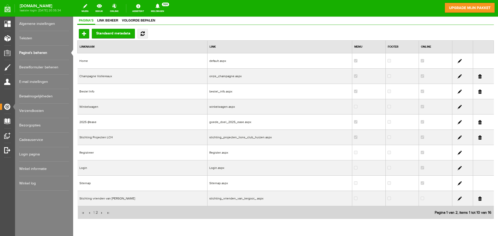
scroll to position [51, 0]
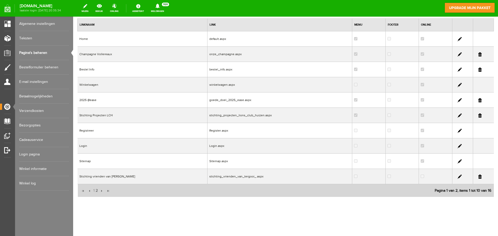
click at [93, 177] on td "Stichting vrienden van [PERSON_NAME]" at bounding box center [143, 176] width 130 height 15
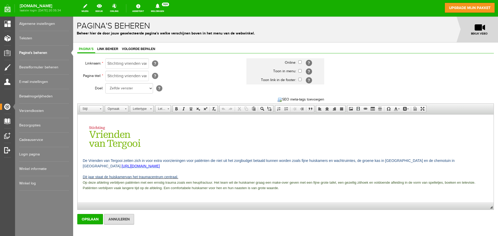
scroll to position [0, 0]
click at [38, 53] on link "Pagina's beheren" at bounding box center [44, 53] width 50 height 15
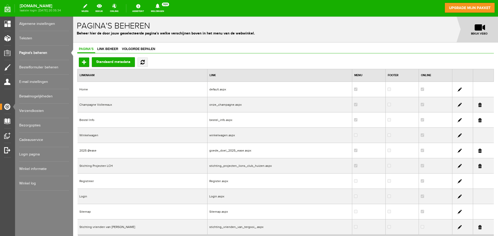
click at [276, 49] on div "Pagina's Link beheer Volgorde bepalen" at bounding box center [285, 50] width 417 height 8
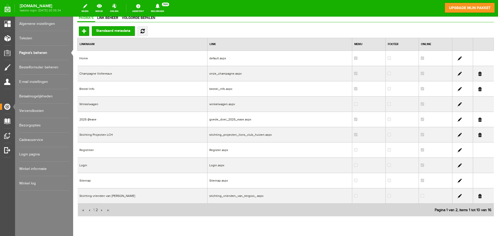
scroll to position [21, 0]
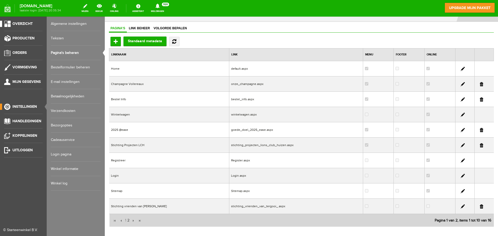
click at [21, 26] on link "Overzicht" at bounding box center [21, 24] width 43 height 6
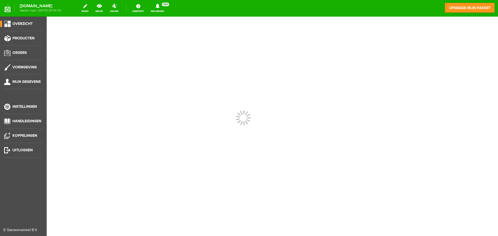
scroll to position [0, 0]
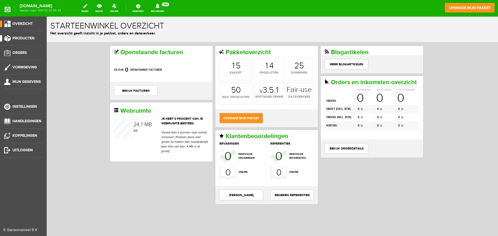
click at [27, 41] on link "Producten" at bounding box center [21, 38] width 43 height 6
